Goal: Navigation & Orientation: Find specific page/section

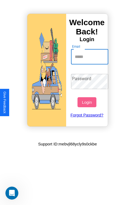
click at [90, 57] on input "Email" at bounding box center [90, 56] width 38 height 15
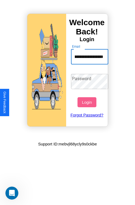
scroll to position [0, 20]
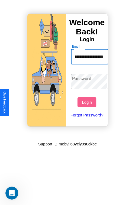
type input "**********"
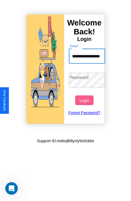
scroll to position [0, 0]
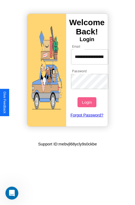
click at [88, 102] on button "Login" at bounding box center [87, 102] width 19 height 10
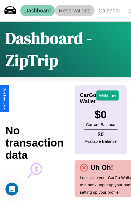
click at [75, 11] on link "Reservations" at bounding box center [75, 10] width 40 height 11
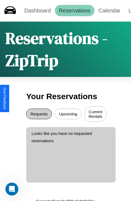
click at [39, 115] on button "Requests" at bounding box center [39, 114] width 26 height 11
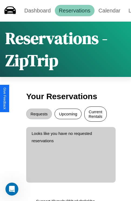
click at [96, 115] on button "Current Rentals" at bounding box center [96, 113] width 22 height 15
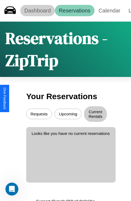
click at [37, 11] on link "Dashboard" at bounding box center [37, 10] width 35 height 11
